Goal: Information Seeking & Learning: Learn about a topic

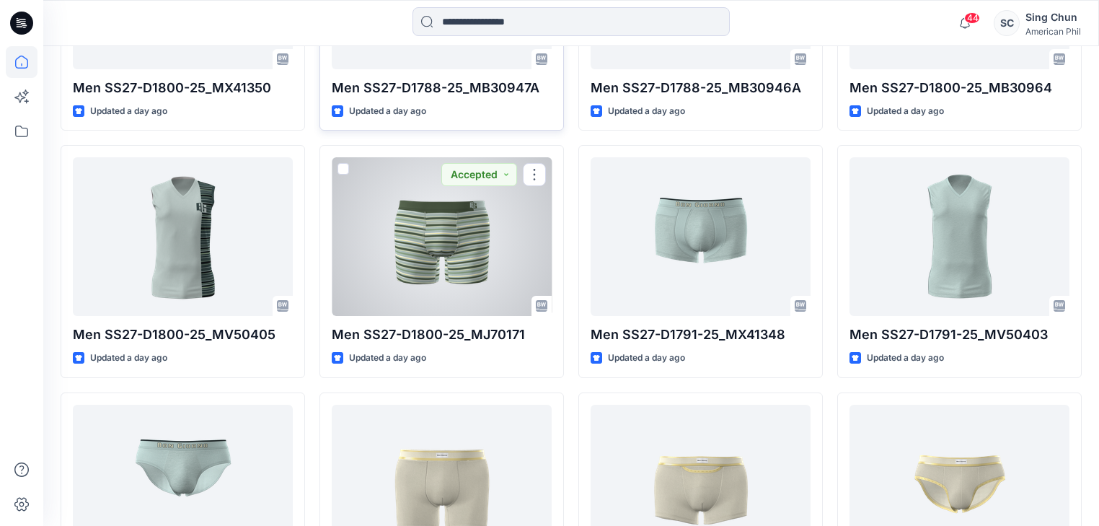
scroll to position [577, 0]
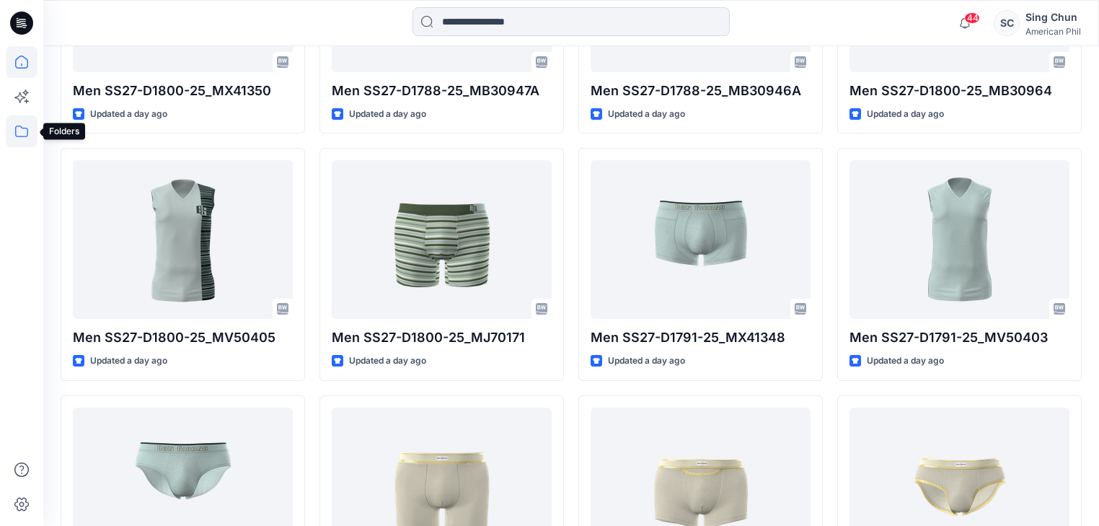
click at [17, 132] on icon at bounding box center [22, 131] width 32 height 32
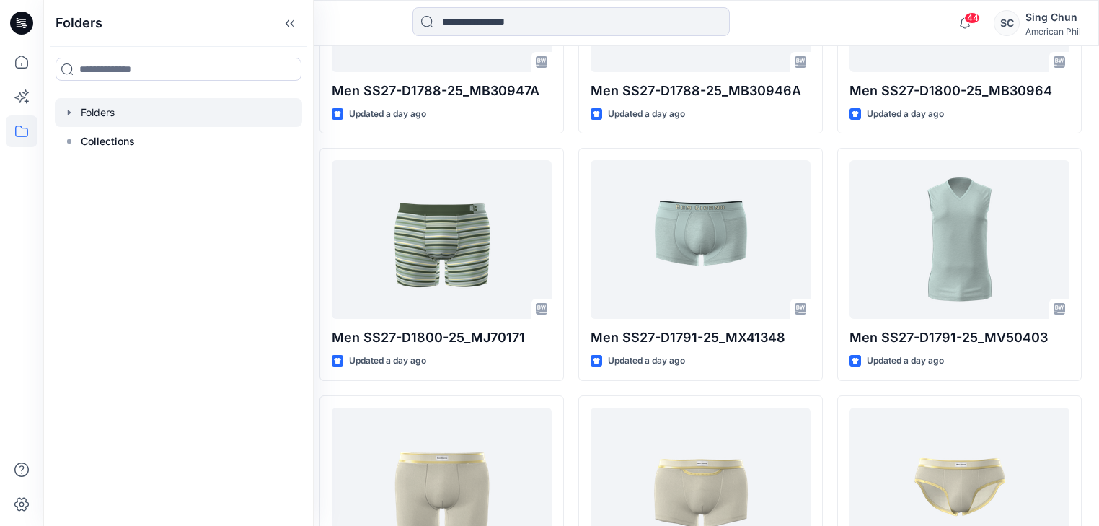
click at [122, 120] on div at bounding box center [178, 112] width 247 height 29
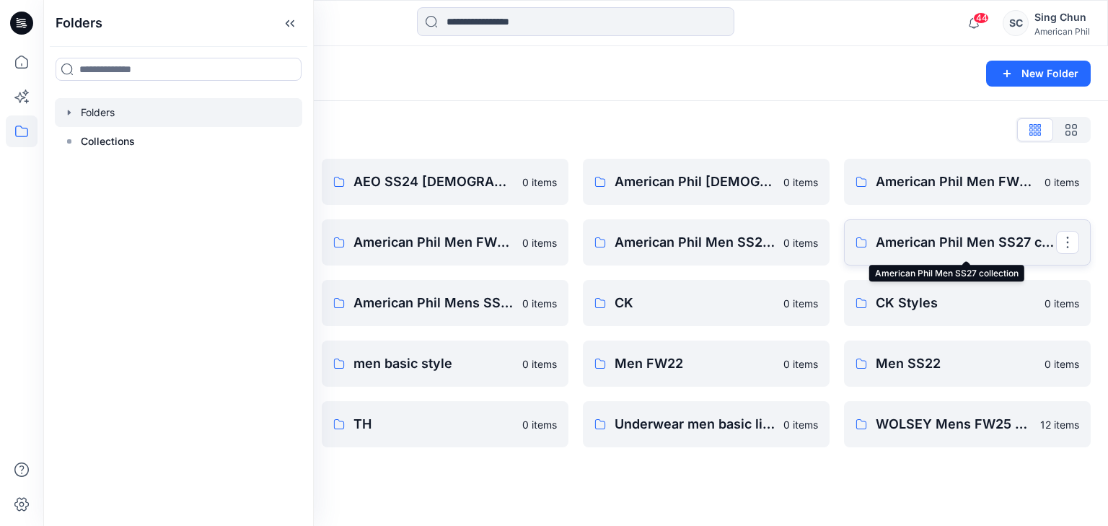
click at [911, 243] on p "American Phil Men SS27 collection" at bounding box center [965, 242] width 180 height 20
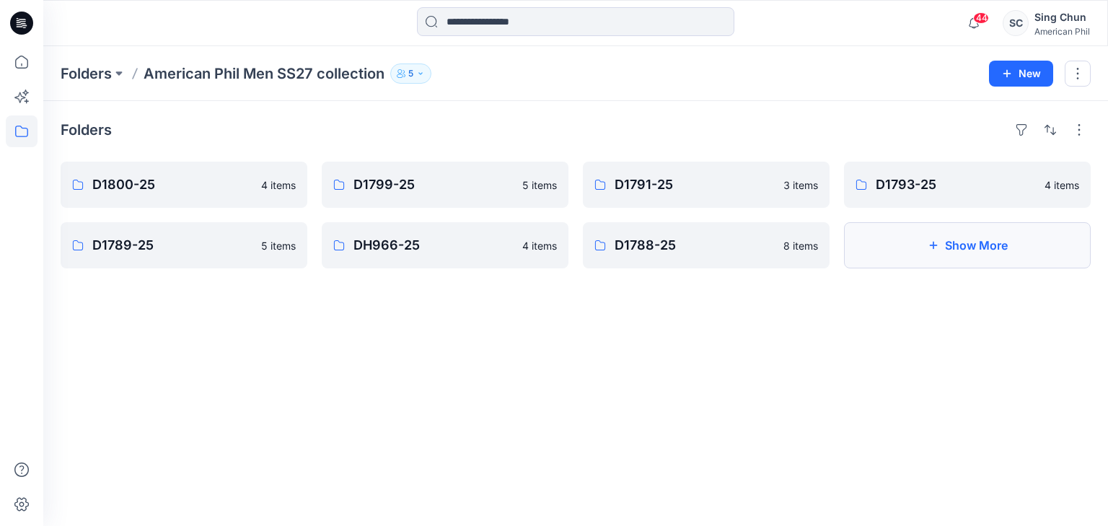
click at [927, 251] on icon "button" at bounding box center [933, 245] width 12 height 12
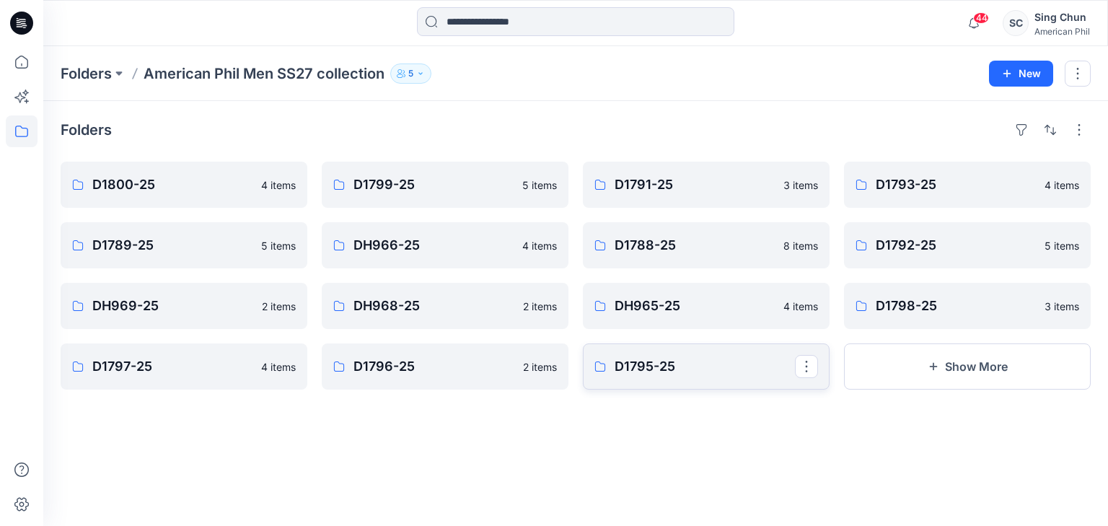
click at [648, 376] on p "D1795-25" at bounding box center [704, 366] width 180 height 20
click at [378, 376] on p "D1796-25" at bounding box center [443, 366] width 180 height 20
click at [218, 376] on p "D1797-25" at bounding box center [182, 366] width 180 height 20
click at [908, 315] on p "D1798-25" at bounding box center [965, 306] width 180 height 20
click at [657, 316] on p "DH965-25" at bounding box center [704, 306] width 180 height 20
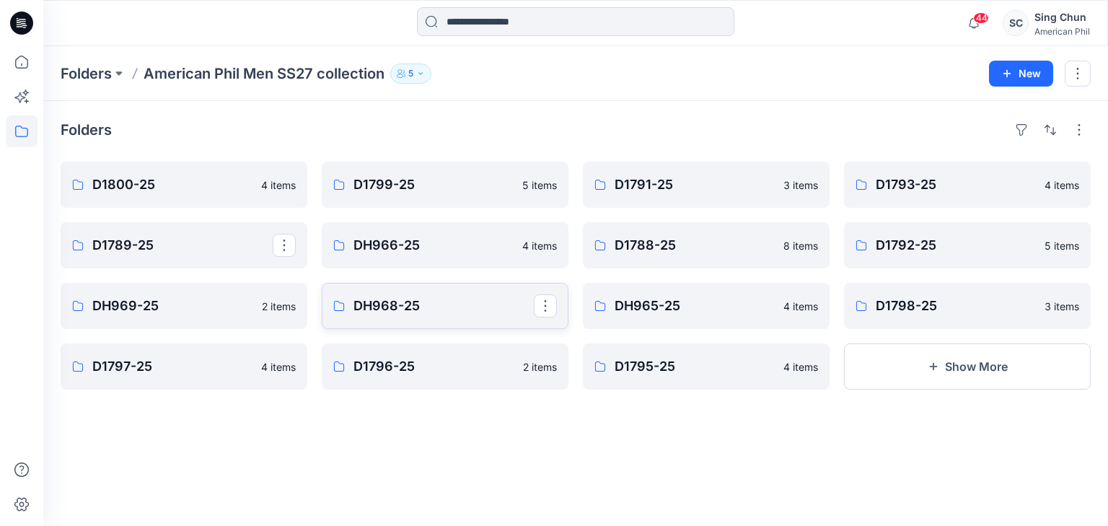
click at [364, 314] on p "DH968-25" at bounding box center [443, 306] width 180 height 20
click at [208, 311] on p "DH969-25" at bounding box center [182, 306] width 180 height 20
click at [952, 283] on div "D1793-25 4 items D1792-25 5 items D1798-25 3 items Show More" at bounding box center [967, 276] width 247 height 228
click at [932, 255] on p "D1792-25" at bounding box center [965, 245] width 180 height 20
click at [638, 244] on p "D1788-25" at bounding box center [704, 245] width 180 height 20
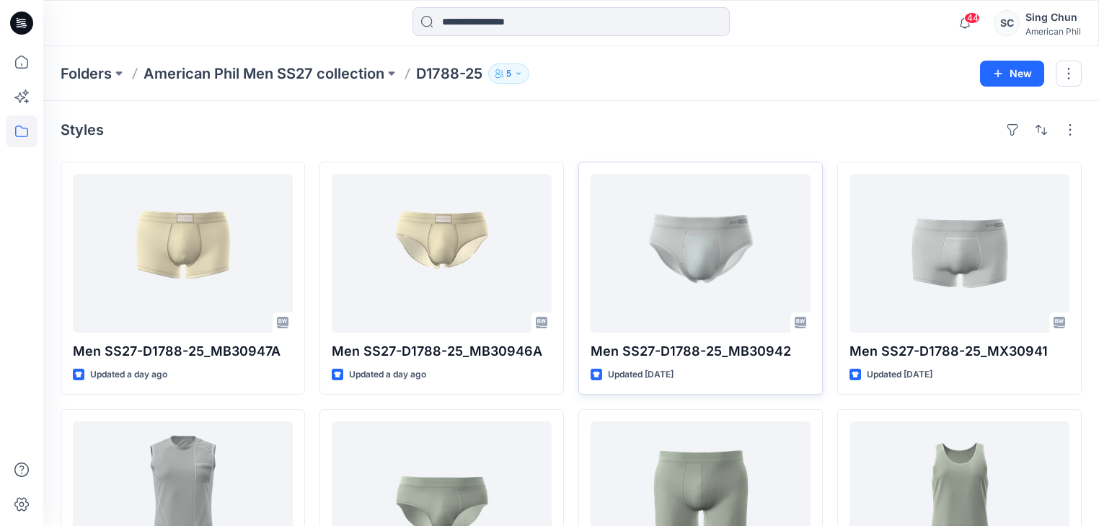
scroll to position [185, 0]
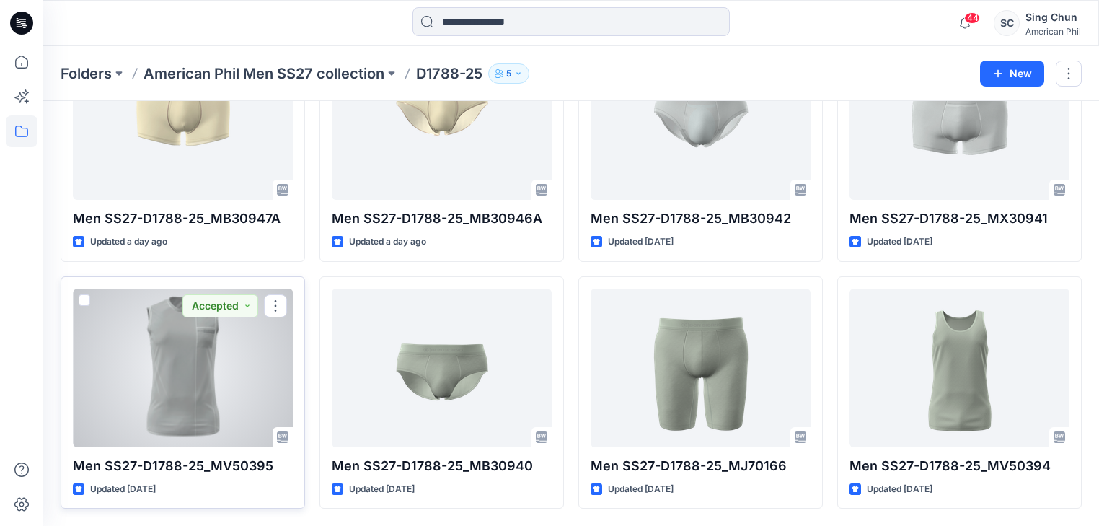
click at [185, 343] on div at bounding box center [183, 367] width 220 height 159
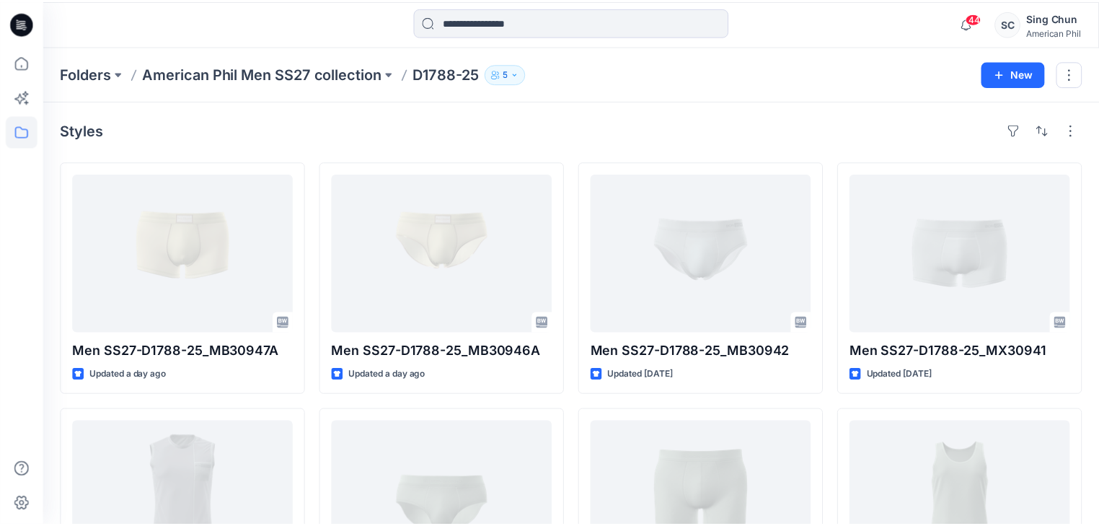
scroll to position [185, 0]
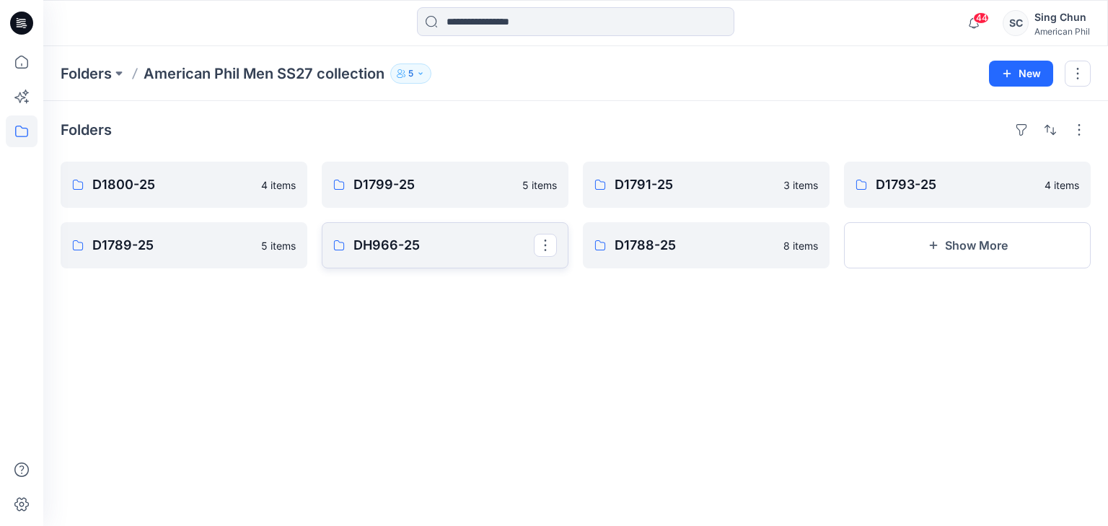
click at [433, 255] on p "DH966-25" at bounding box center [443, 245] width 180 height 20
click at [164, 255] on p "D1789-25" at bounding box center [182, 245] width 180 height 20
click at [860, 190] on icon at bounding box center [861, 185] width 12 height 12
click at [702, 195] on p "D1791-25" at bounding box center [704, 184] width 180 height 20
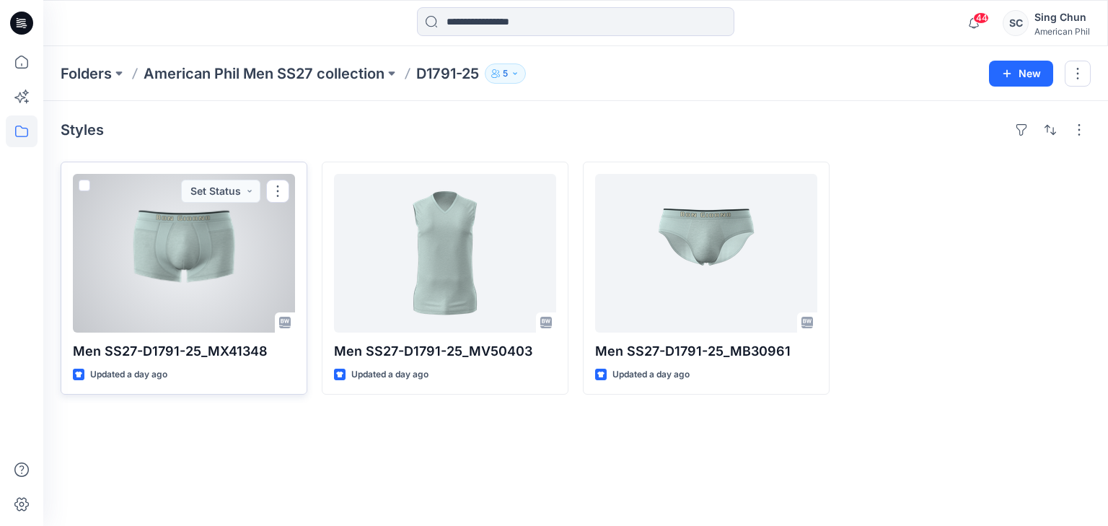
click at [203, 243] on div at bounding box center [184, 253] width 222 height 159
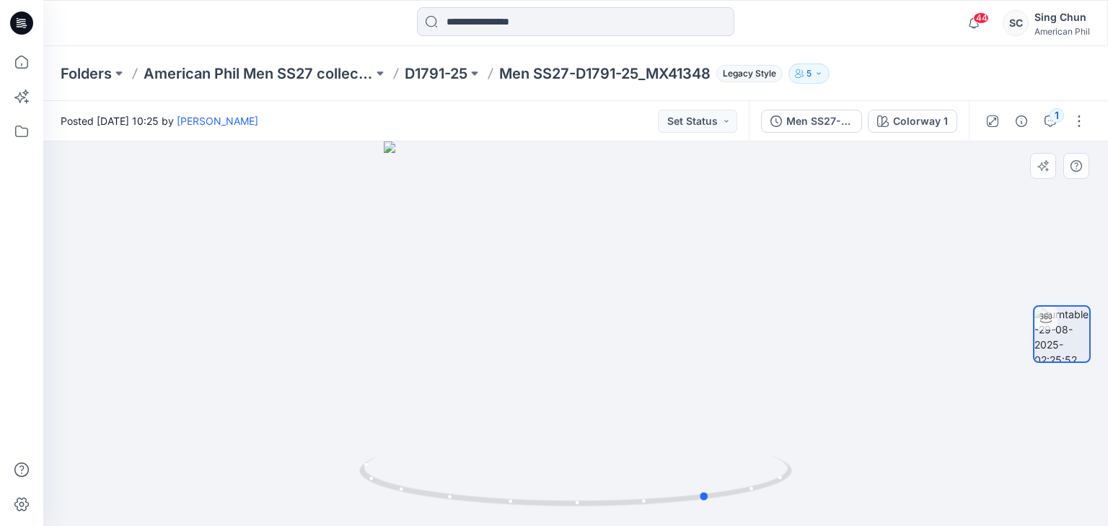
drag, startPoint x: 650, startPoint y: 426, endPoint x: 415, endPoint y: 344, distance: 249.7
click at [355, 398] on div at bounding box center [575, 333] width 1064 height 384
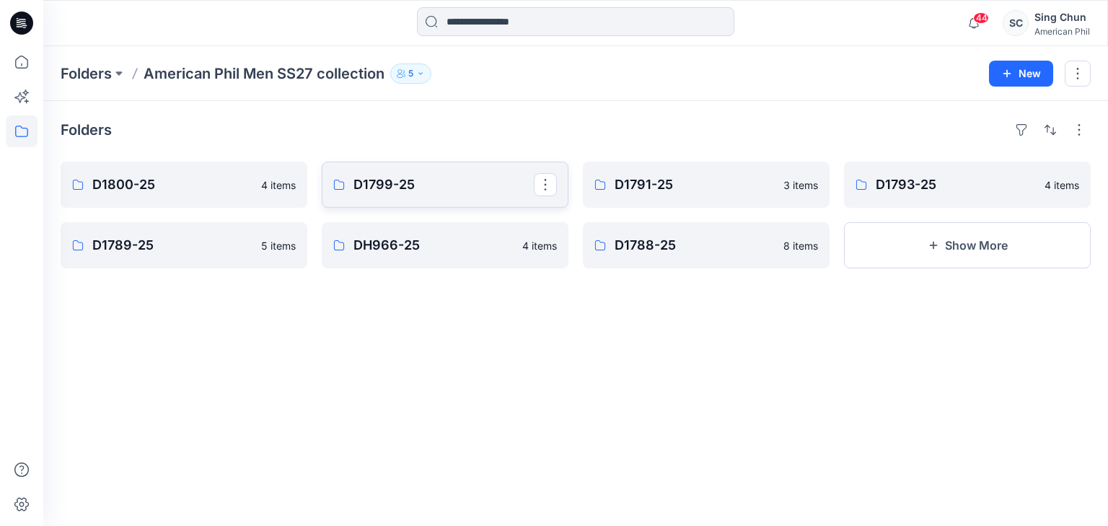
click at [353, 189] on link "D1799-25" at bounding box center [445, 185] width 247 height 46
click at [180, 194] on p "D1800-25" at bounding box center [182, 184] width 180 height 20
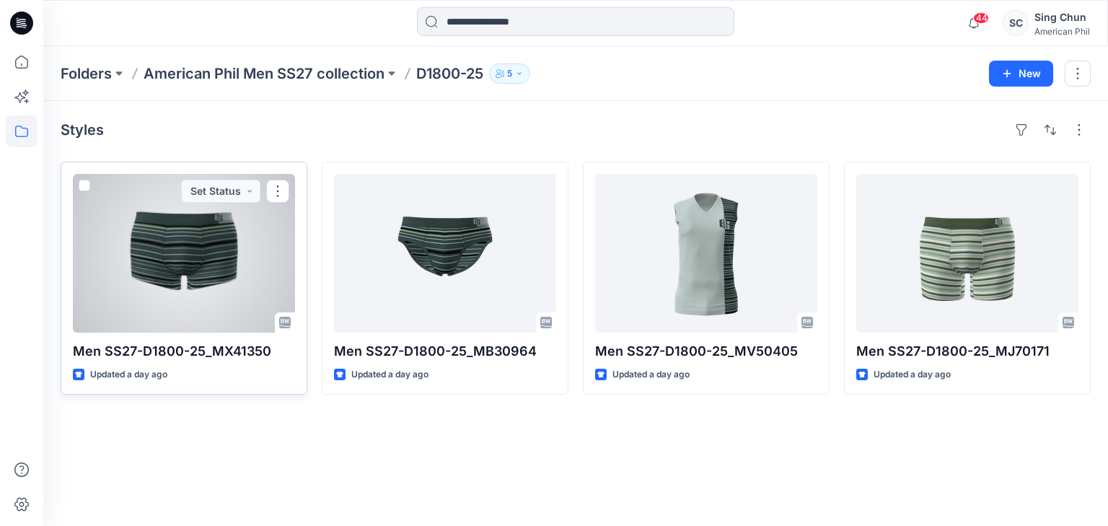
click at [185, 304] on div at bounding box center [184, 253] width 222 height 159
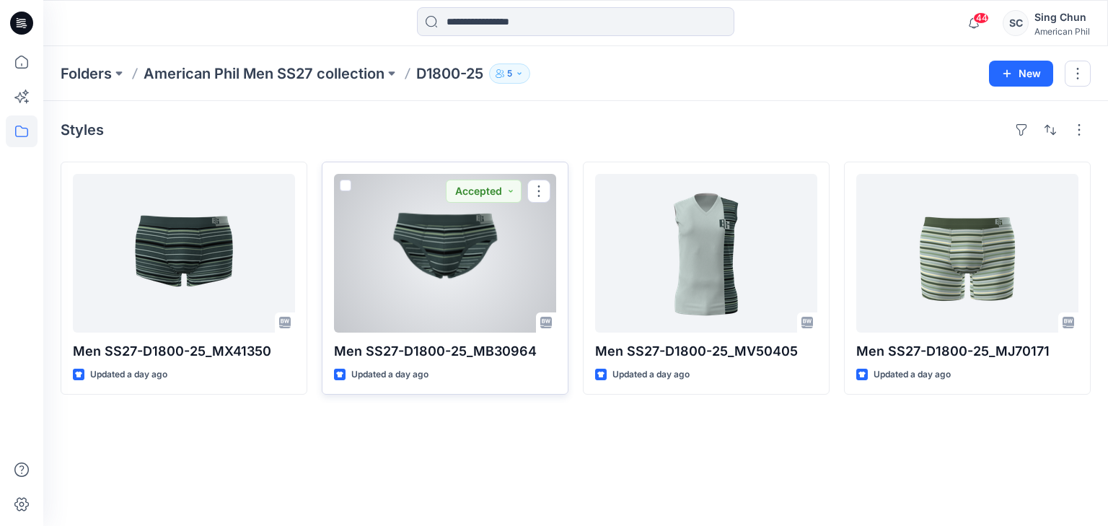
click at [444, 237] on div at bounding box center [445, 253] width 222 height 159
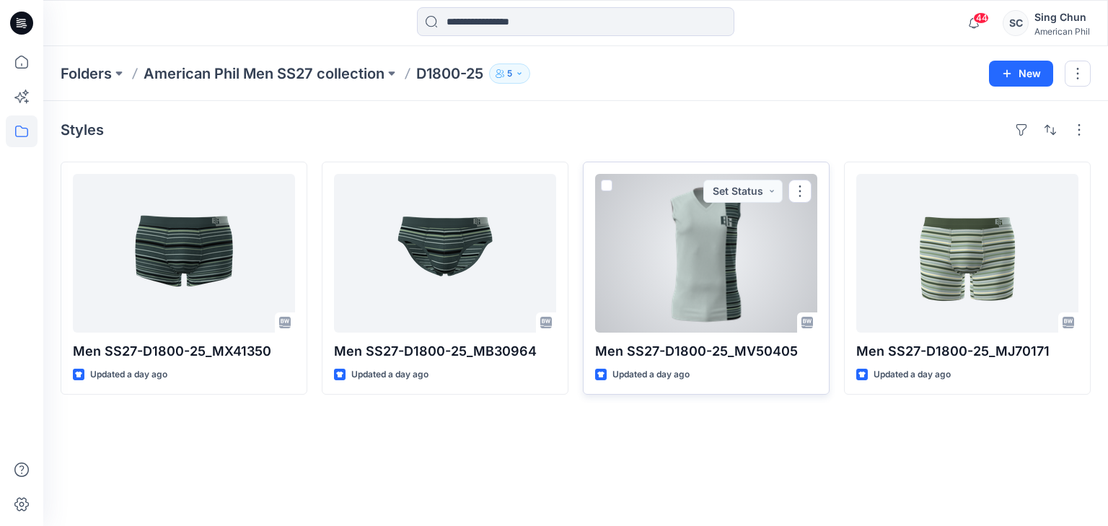
click at [671, 288] on div at bounding box center [706, 253] width 222 height 159
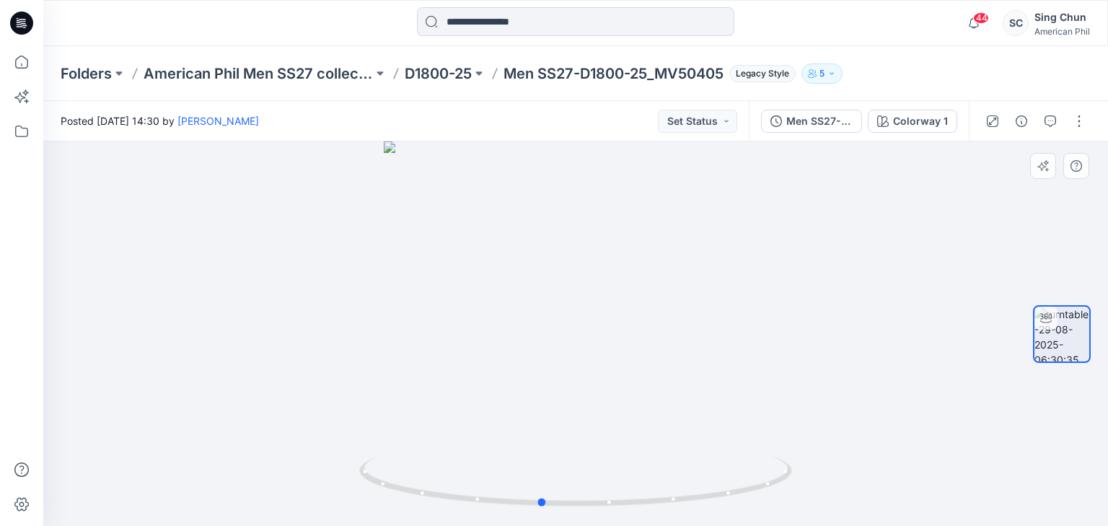
drag, startPoint x: 640, startPoint y: 407, endPoint x: 609, endPoint y: 325, distance: 86.9
click at [606, 332] on div at bounding box center [575, 333] width 1064 height 384
drag, startPoint x: 734, startPoint y: 401, endPoint x: 674, endPoint y: 419, distance: 62.5
click at [659, 413] on img at bounding box center [575, 320] width 467 height 411
drag, startPoint x: 669, startPoint y: 451, endPoint x: 565, endPoint y: 449, distance: 103.9
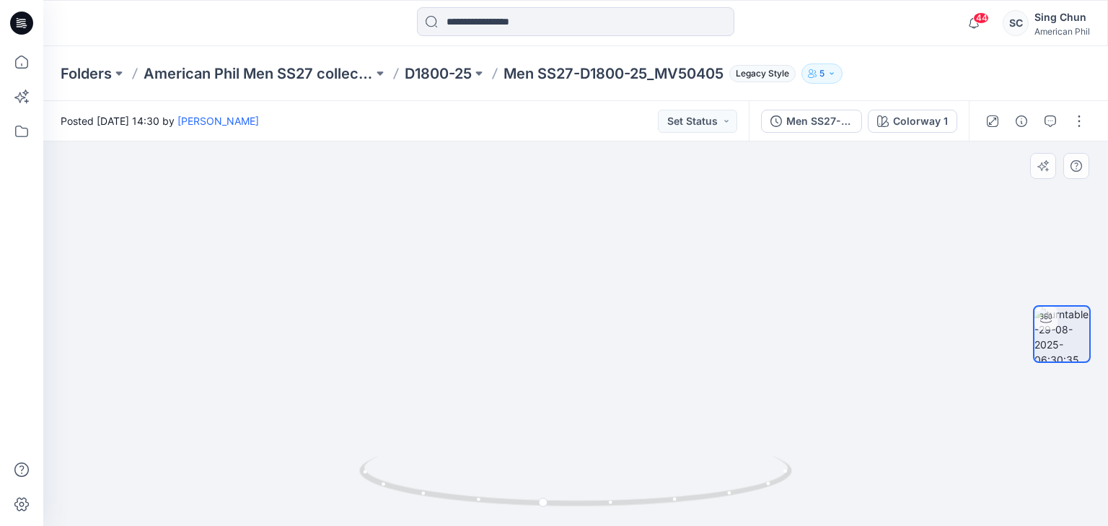
click at [537, 448] on img at bounding box center [575, 318] width 467 height 413
drag, startPoint x: 642, startPoint y: 450, endPoint x: 554, endPoint y: 428, distance: 90.1
click at [545, 435] on div at bounding box center [575, 333] width 1064 height 384
drag, startPoint x: 611, startPoint y: 379, endPoint x: 603, endPoint y: 300, distance: 79.8
click at [603, 300] on div at bounding box center [575, 333] width 1064 height 384
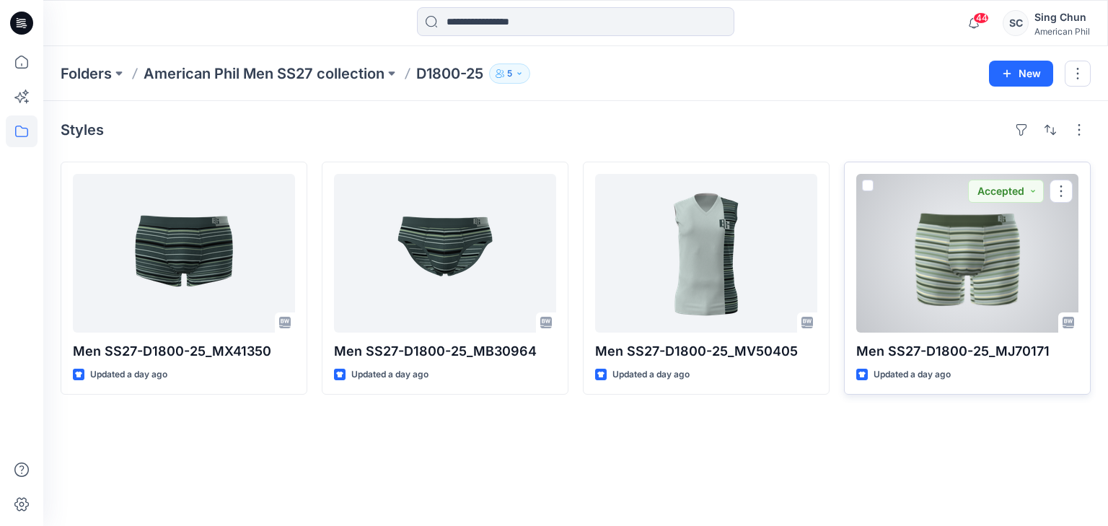
click at [935, 281] on div at bounding box center [967, 253] width 222 height 159
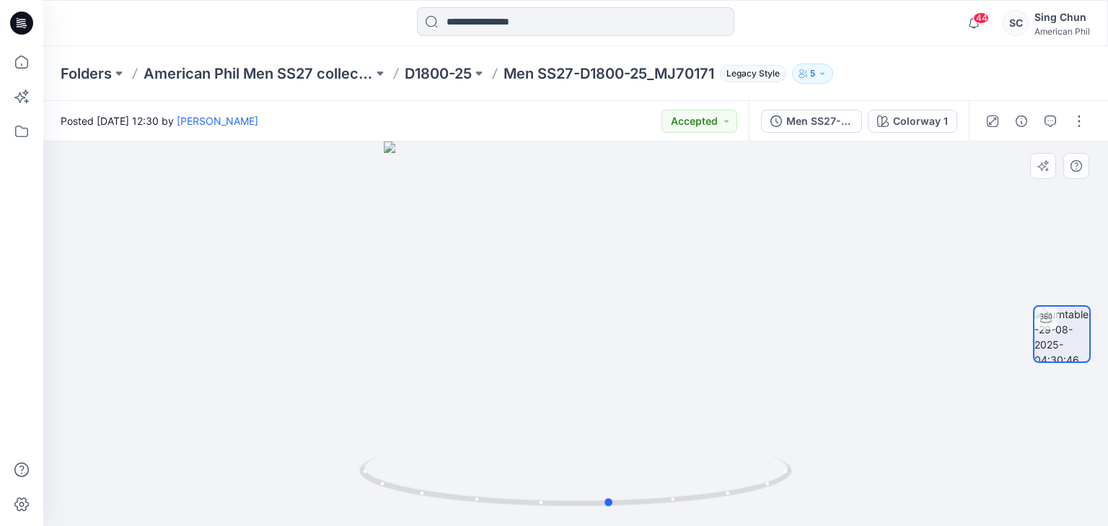
drag, startPoint x: 672, startPoint y: 474, endPoint x: 707, endPoint y: 413, distance: 69.8
click at [707, 413] on div at bounding box center [575, 333] width 1064 height 384
